Goal: Information Seeking & Learning: Compare options

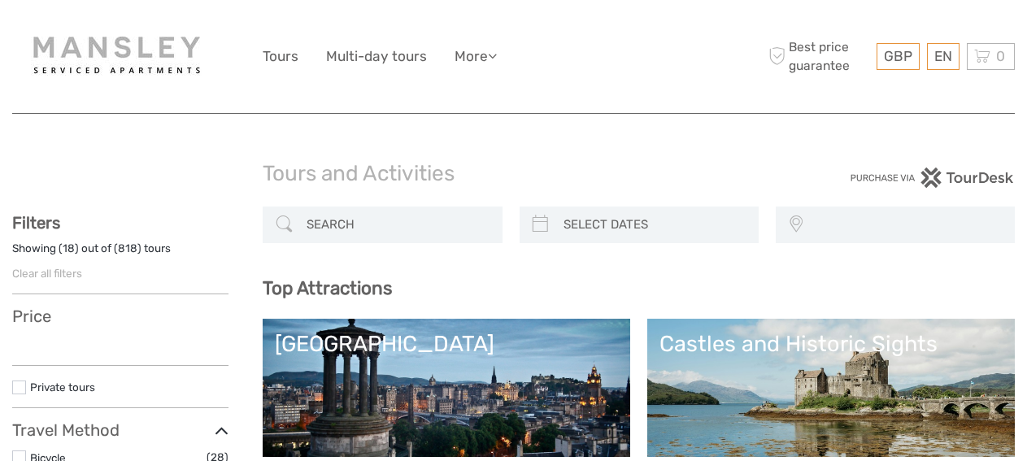
select select
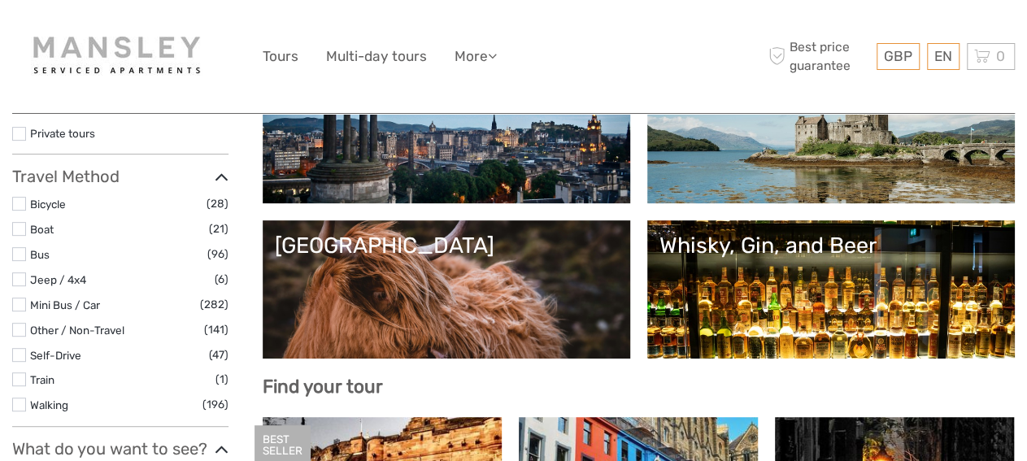
scroll to position [254, 0]
select select
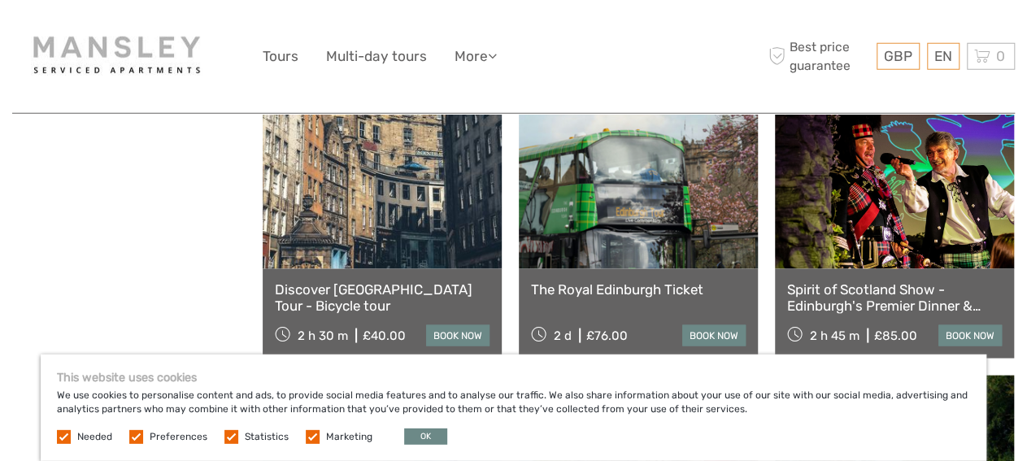
scroll to position [1438, 0]
click at [817, 300] on link "Spirit of Scotland Show - Edinburgh's Premier Dinner & Show" at bounding box center [894, 297] width 215 height 33
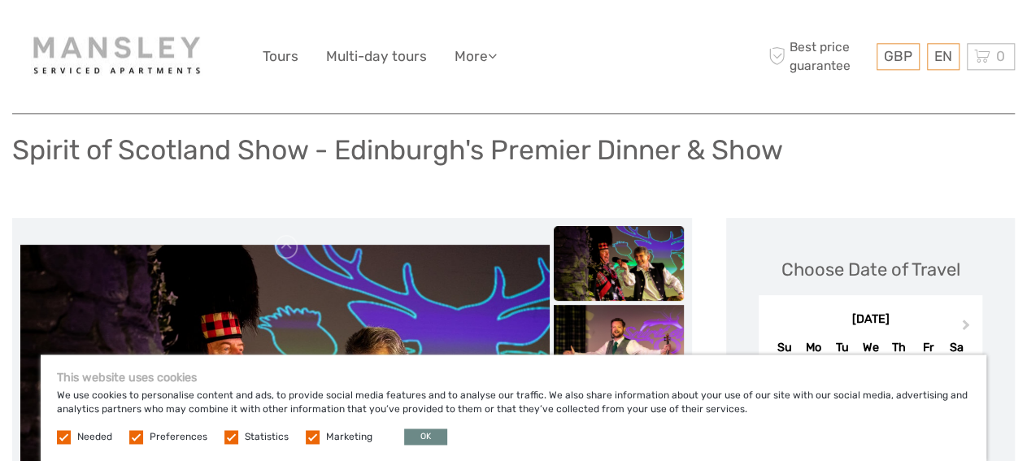
scroll to position [169, 0]
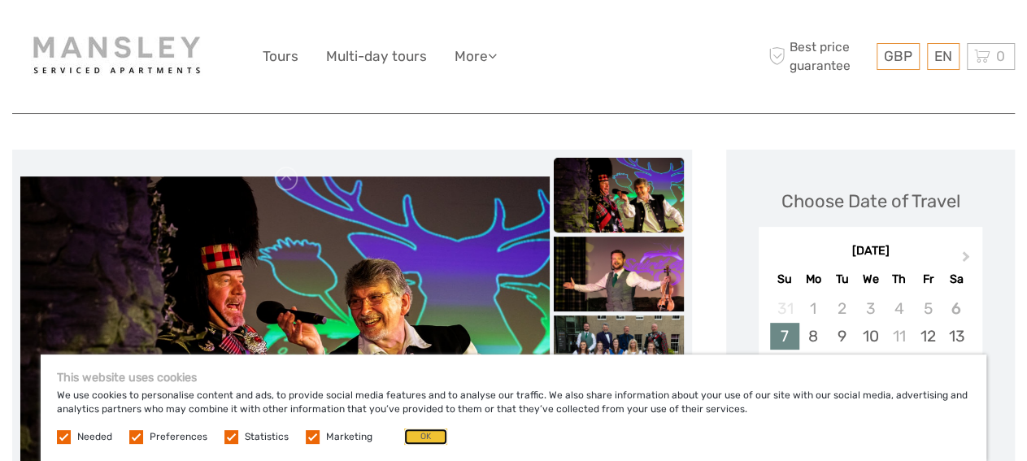
click at [432, 440] on button "OK" at bounding box center [425, 437] width 43 height 16
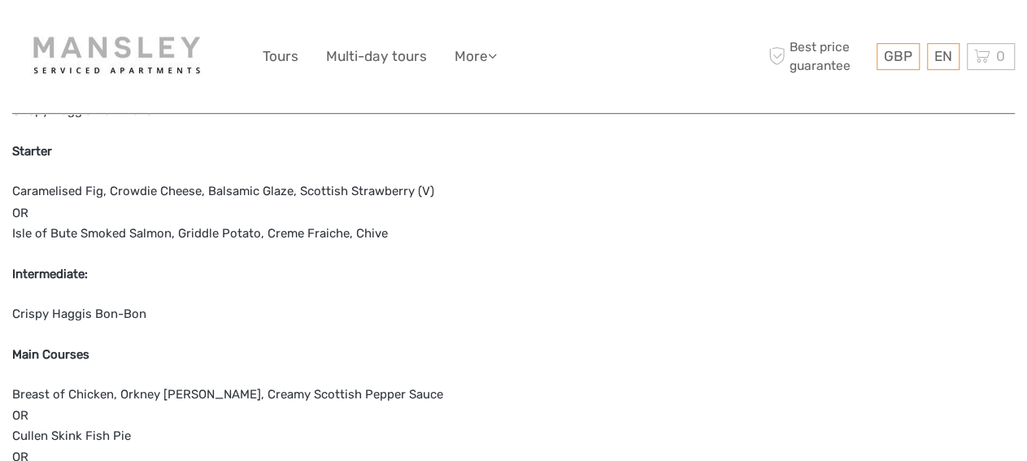
scroll to position [1354, 0]
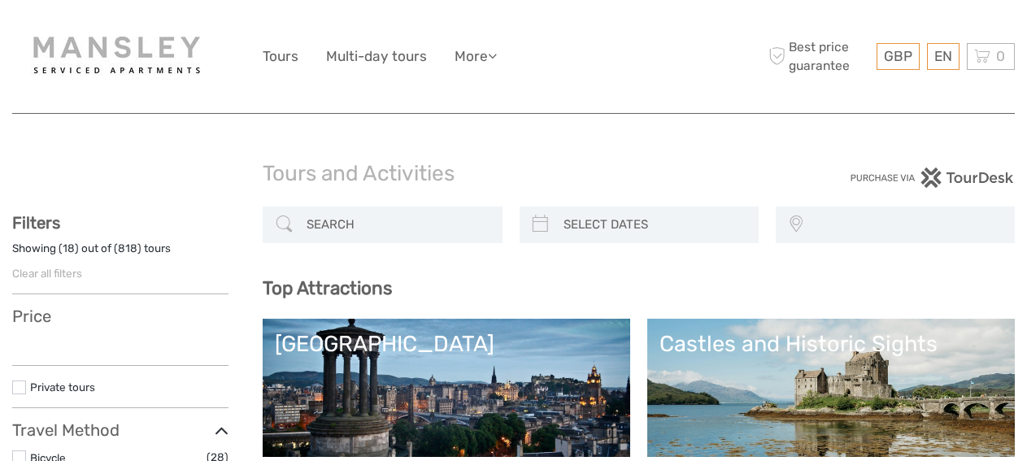
select select
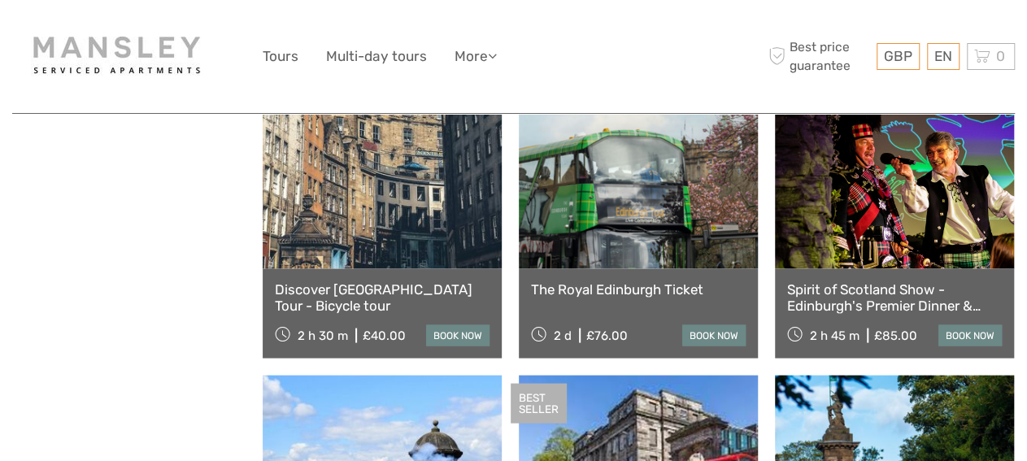
select select
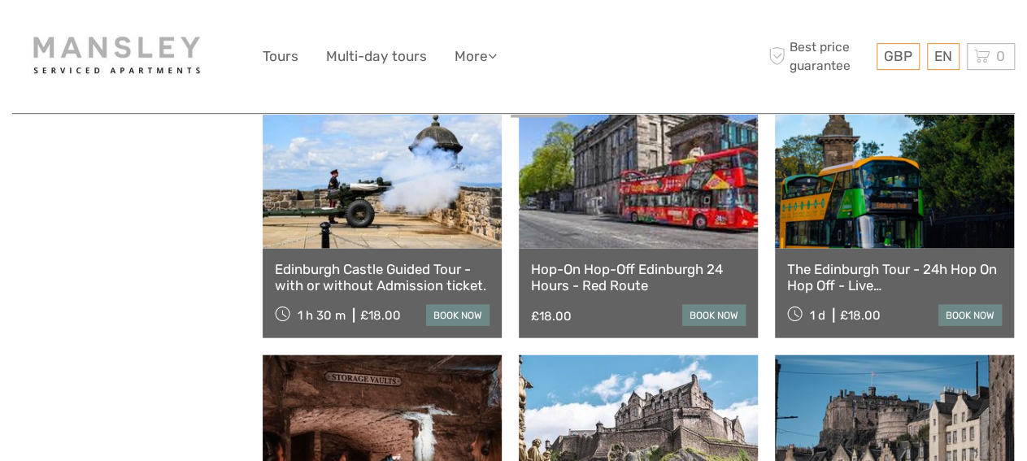
scroll to position [1777, 0]
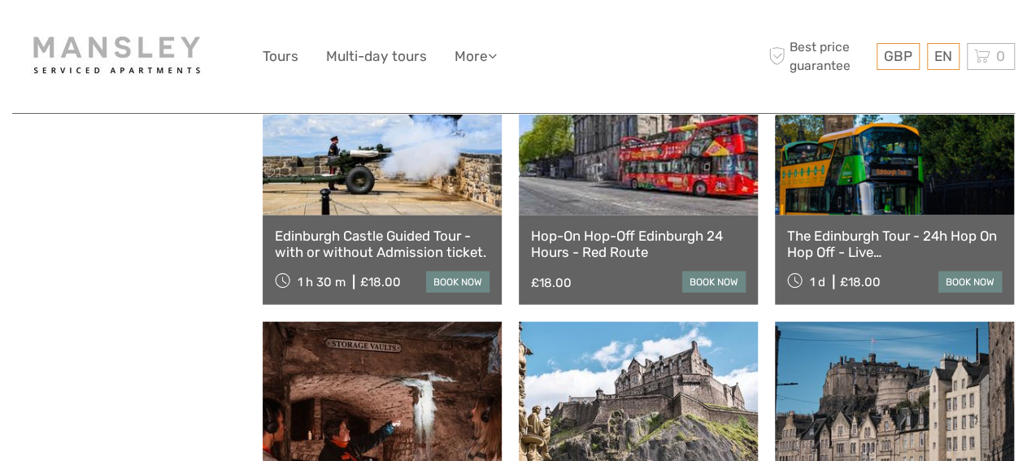
click at [637, 240] on link "Hop-On Hop-Off Edinburgh 24 Hours - Red Route" at bounding box center [638, 244] width 215 height 33
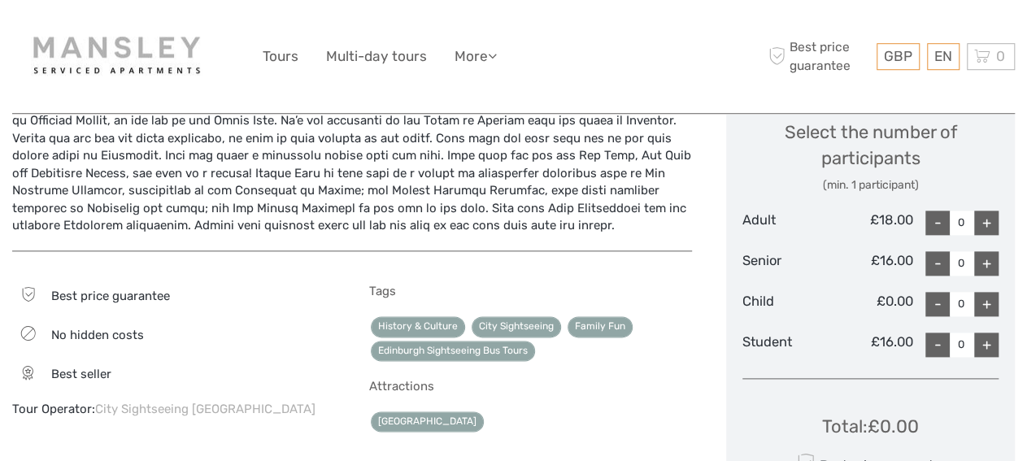
scroll to position [931, 0]
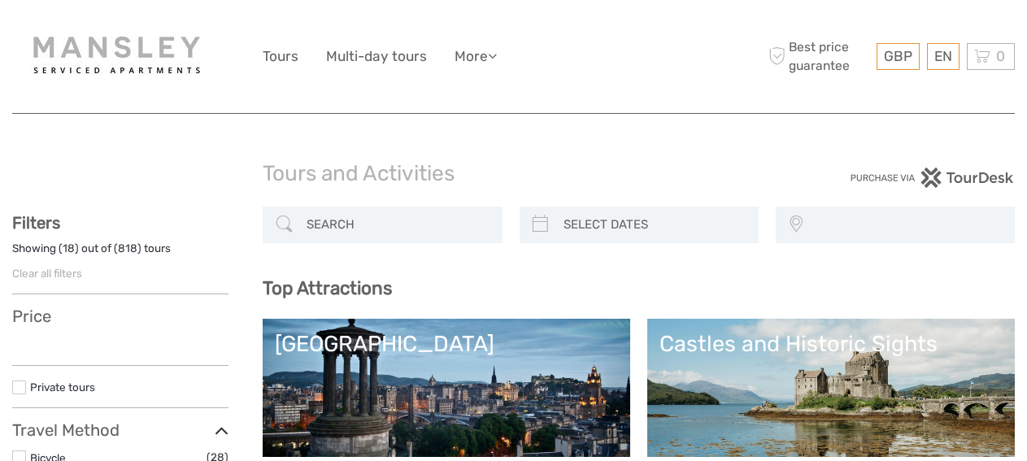
select select
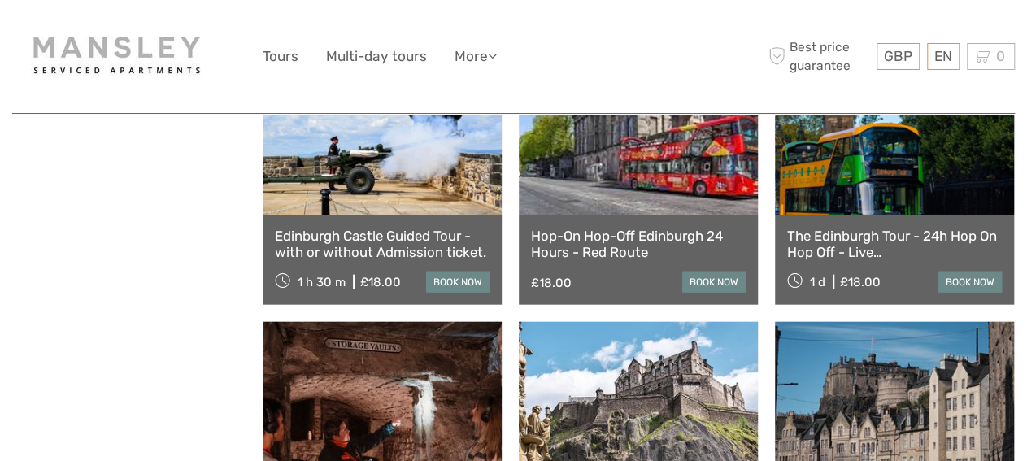
select select
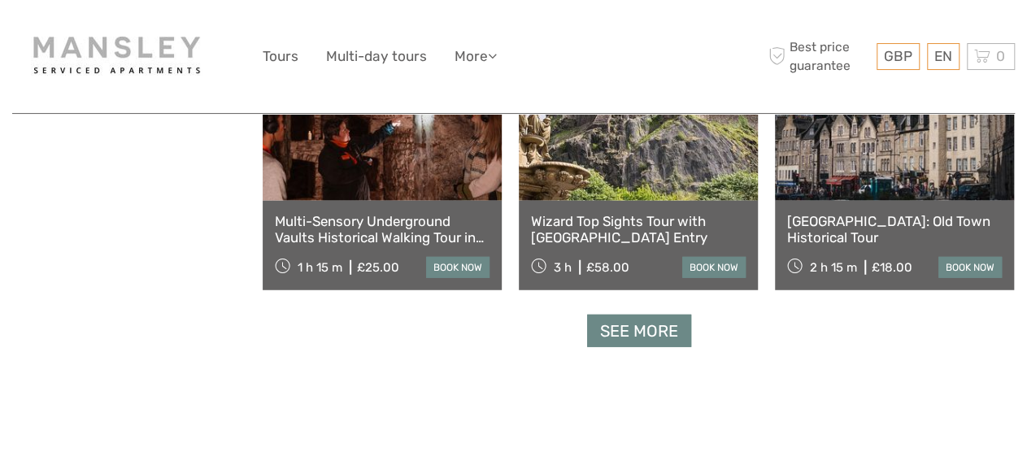
scroll to position [2200, 0]
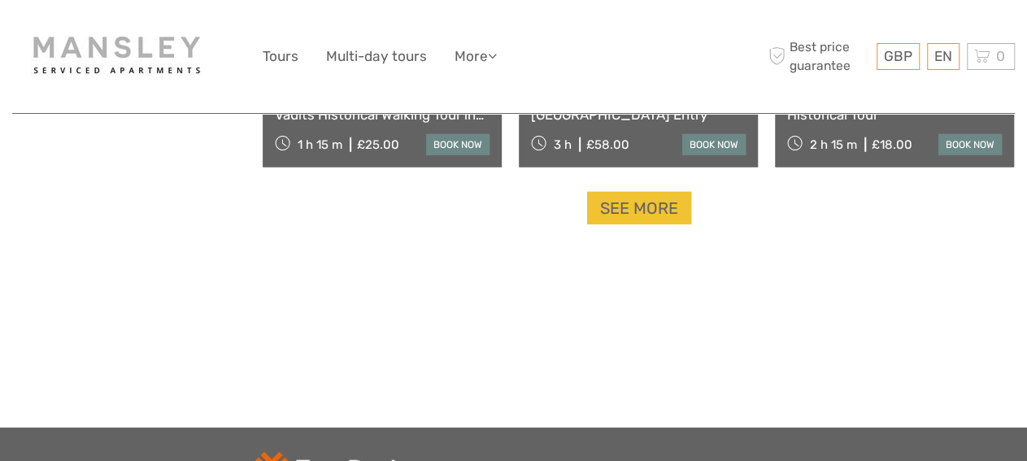
click at [629, 223] on link "See more" at bounding box center [639, 208] width 104 height 33
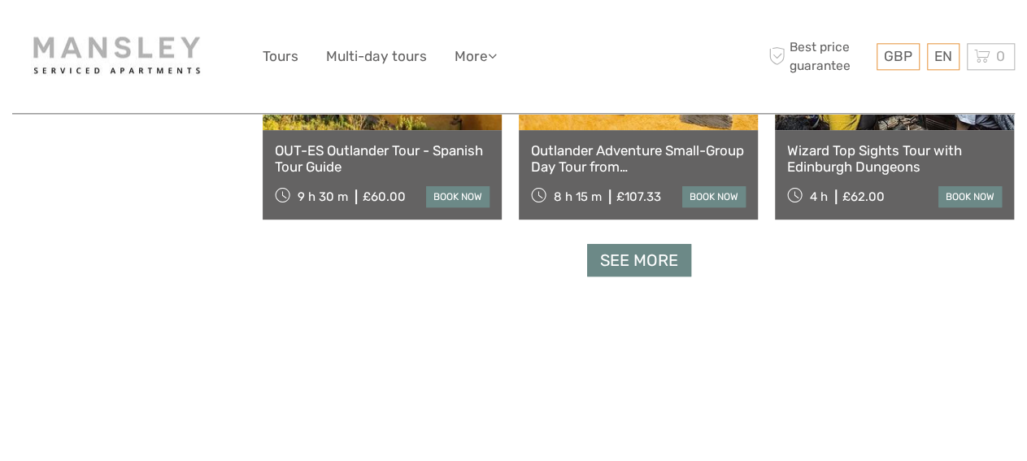
scroll to position [3553, 0]
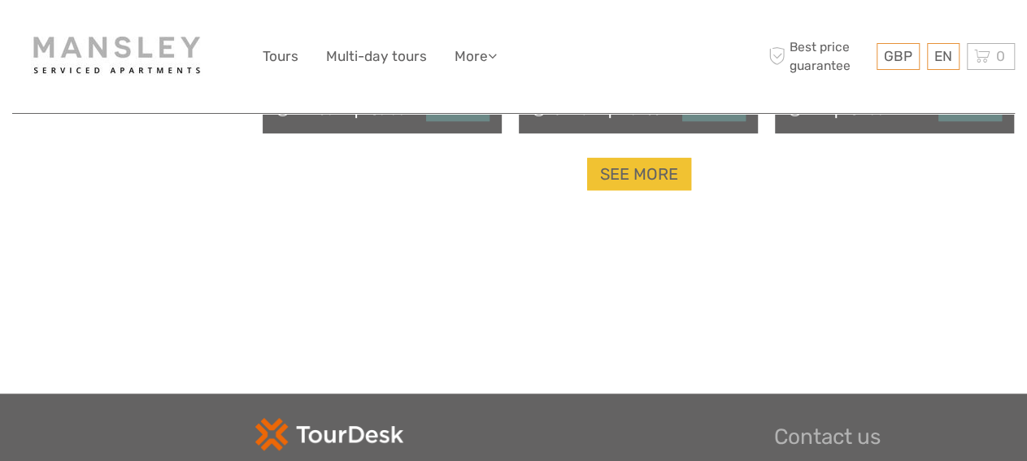
click at [641, 174] on link "See more" at bounding box center [639, 174] width 104 height 33
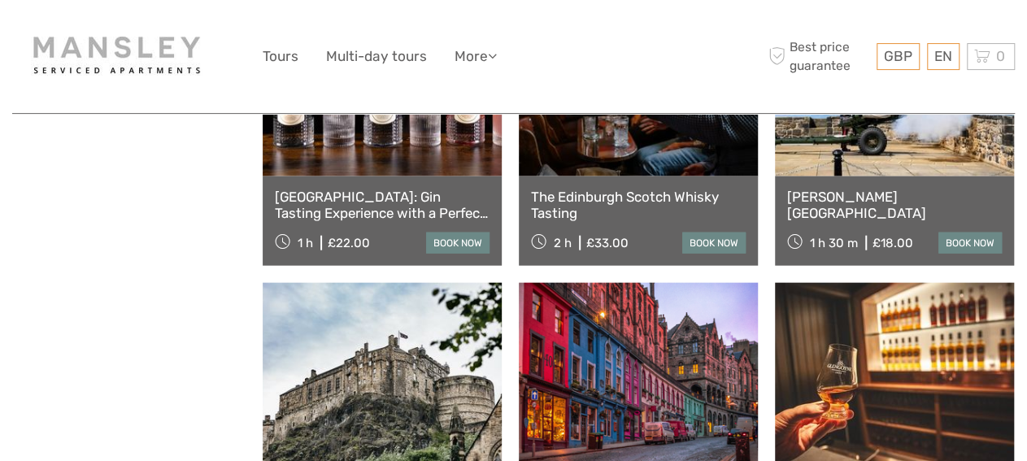
scroll to position [4907, 0]
